Goal: Task Accomplishment & Management: Complete application form

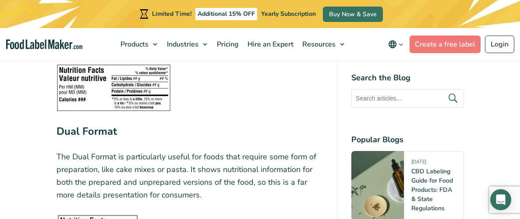
scroll to position [2512, 0]
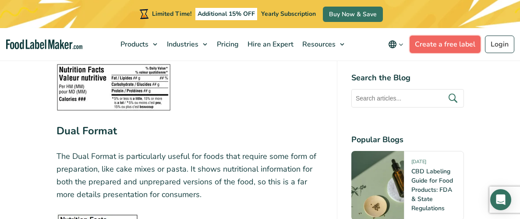
click at [432, 41] on link "Create a free label" at bounding box center [445, 45] width 71 height 18
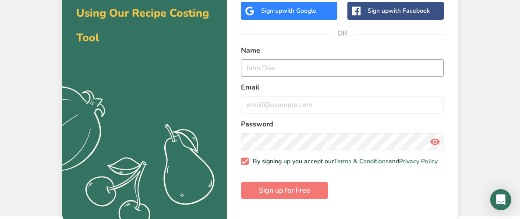
scroll to position [75, 0]
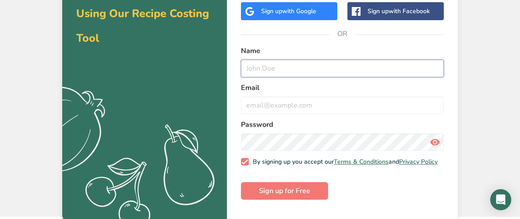
click at [301, 68] on input "text" at bounding box center [342, 69] width 203 height 18
type input "[PERSON_NAME]"
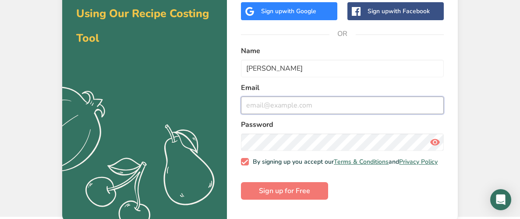
click at [279, 105] on input "email" at bounding box center [342, 105] width 203 height 18
type input "[EMAIL_ADDRESS][DOMAIN_NAME]"
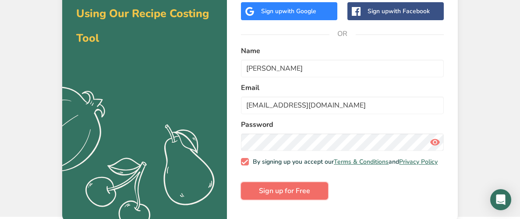
click at [280, 195] on span "Sign up for Free" at bounding box center [284, 190] width 51 height 11
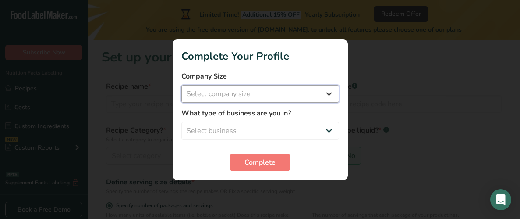
click at [328, 92] on select "Select company size Fewer than 10 Employees 10 to 50 Employees 51 to 500 Employ…" at bounding box center [261, 94] width 158 height 18
select select "1"
click at [182, 85] on select "Select company size Fewer than 10 Employees 10 to 50 Employees 51 to 500 Employ…" at bounding box center [261, 94] width 158 height 18
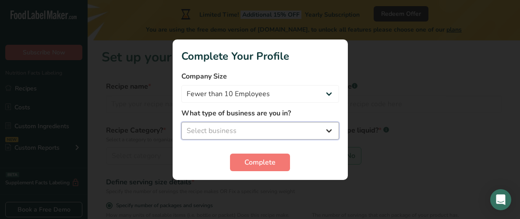
click at [329, 129] on select "Select business Packaged Food Manufacturer Restaurant & Cafe Bakery Meal Plans …" at bounding box center [261, 131] width 158 height 18
select select "8"
click at [182, 122] on select "Select business Packaged Food Manufacturer Restaurant & Cafe Bakery Meal Plans …" at bounding box center [261, 131] width 158 height 18
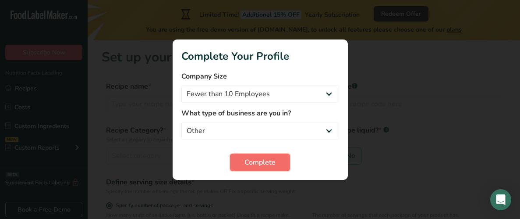
click at [271, 159] on span "Complete" at bounding box center [260, 162] width 31 height 11
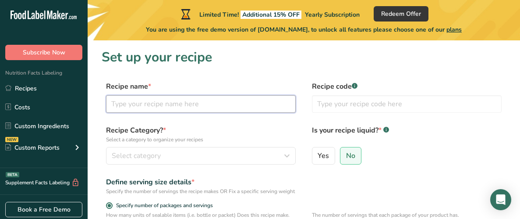
click at [196, 104] on input "text" at bounding box center [201, 104] width 190 height 18
type input "Oat Flour Banana Bread"
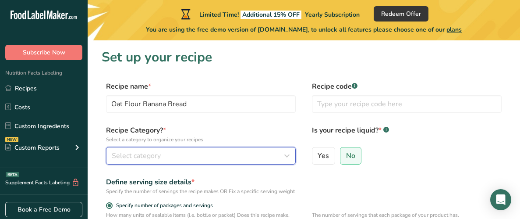
click at [135, 152] on span "Select category" at bounding box center [136, 155] width 49 height 11
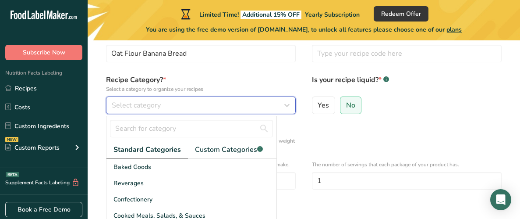
scroll to position [51, 0]
click at [287, 102] on icon "button" at bounding box center [287, 104] width 11 height 16
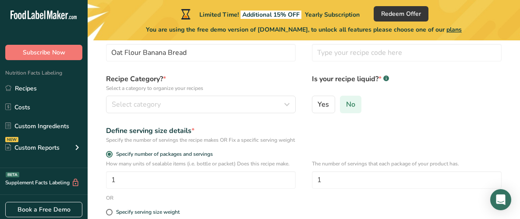
click at [350, 103] on span "No" at bounding box center [350, 104] width 9 height 9
click at [346, 103] on input "No" at bounding box center [344, 104] width 6 height 6
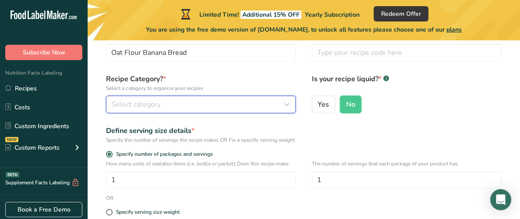
click at [285, 102] on icon "button" at bounding box center [287, 104] width 11 height 16
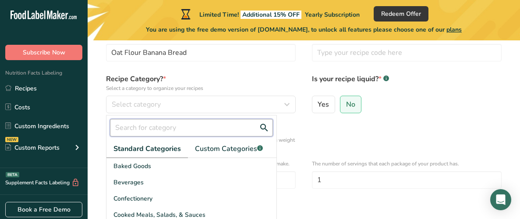
click at [139, 127] on input "text" at bounding box center [191, 128] width 163 height 18
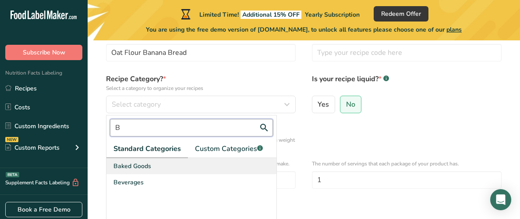
type input "B"
click at [134, 163] on span "Baked Goods" at bounding box center [133, 165] width 38 height 9
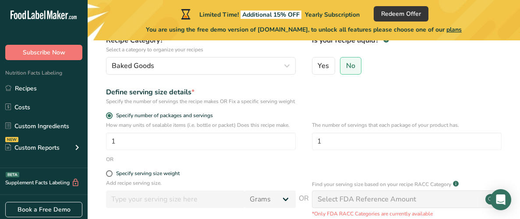
scroll to position [93, 0]
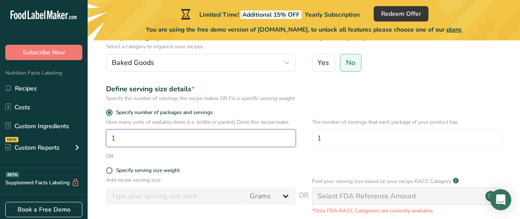
click at [121, 147] on input "1" at bounding box center [201, 138] width 190 height 18
type input "8"
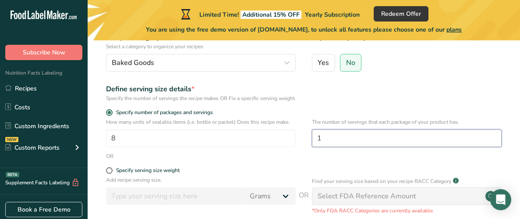
click at [321, 145] on input "1" at bounding box center [407, 138] width 190 height 18
type input "8"
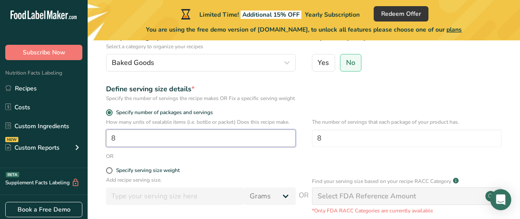
click at [120, 146] on input "8" at bounding box center [201, 138] width 190 height 18
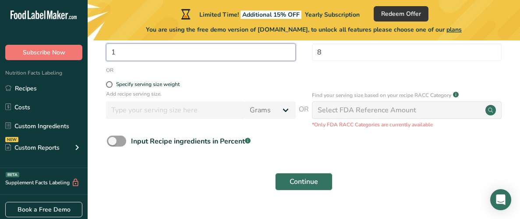
scroll to position [179, 0]
type input "1"
click at [303, 186] on span "Continue" at bounding box center [304, 181] width 29 height 11
